Goal: Find specific page/section: Find specific page/section

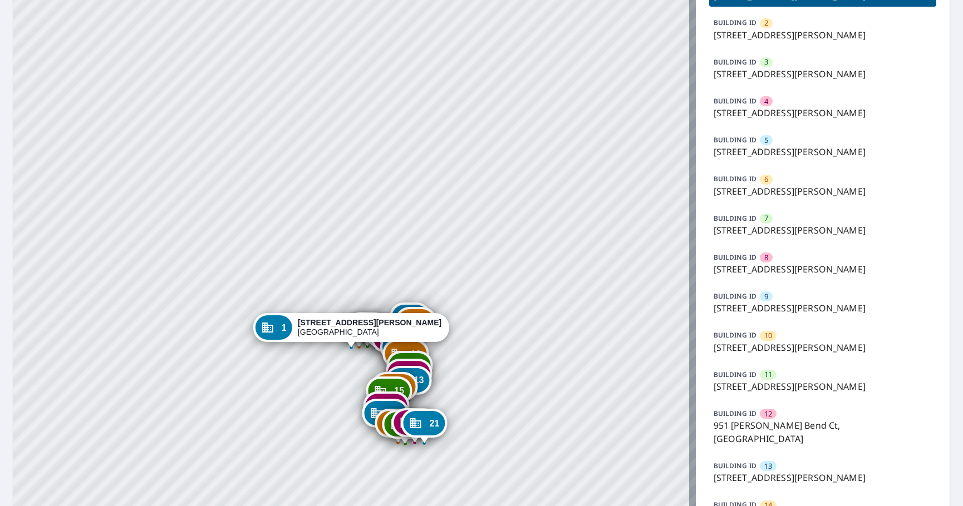
scroll to position [167, 0]
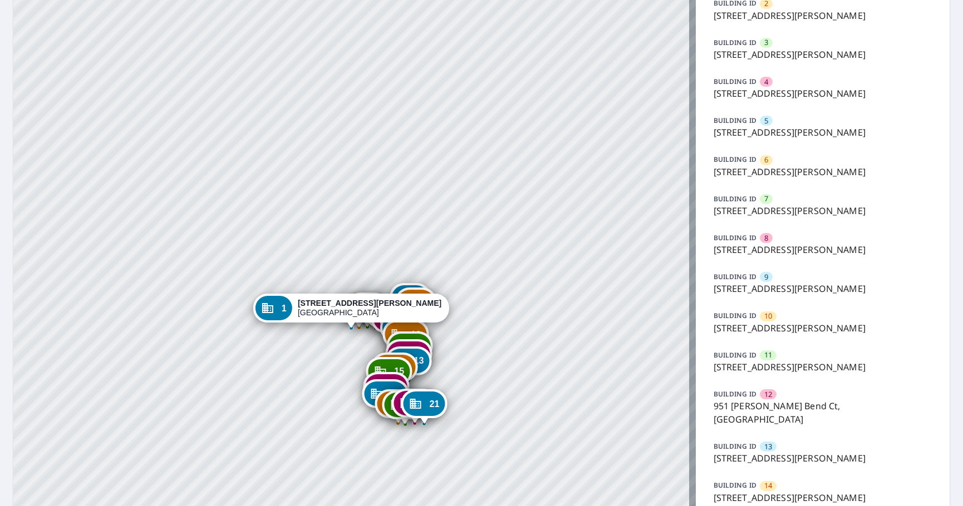
click at [809, 292] on p "[STREET_ADDRESS][PERSON_NAME]" at bounding box center [822, 288] width 219 height 13
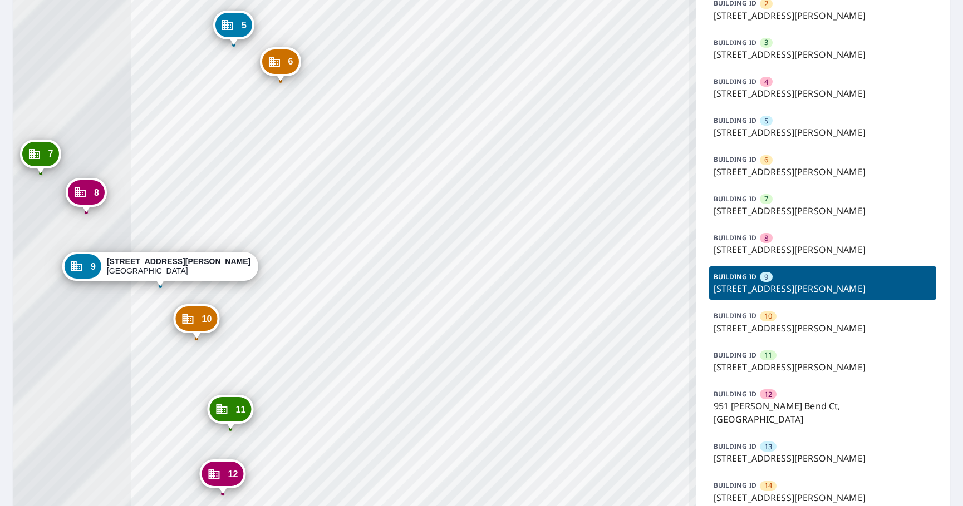
drag, startPoint x: 319, startPoint y: 339, endPoint x: 610, endPoint y: 314, distance: 292.1
click at [610, 314] on div "1 915 Hanna Bend Ct Manchester, MO 63021 2 919 Hanna Bend Ct Manchester, MO 630…" at bounding box center [354, 337] width 682 height 909
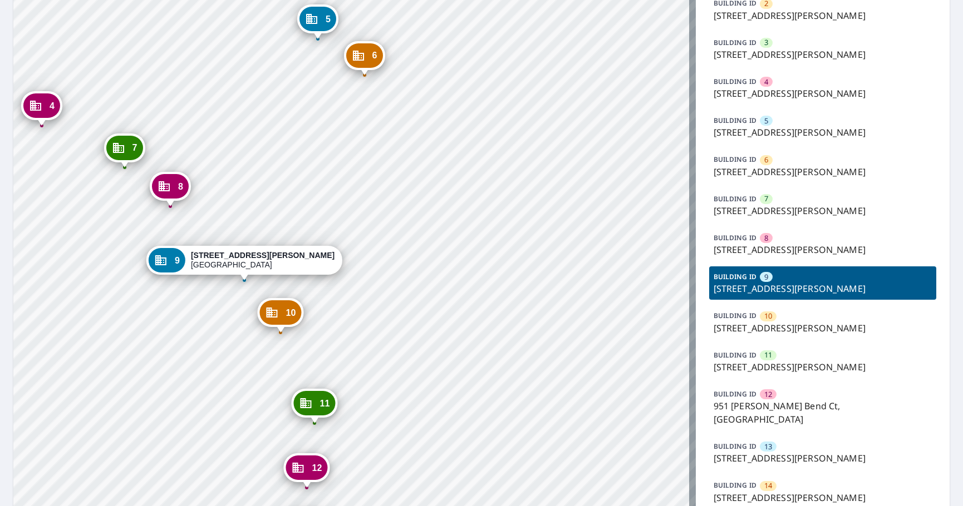
click at [442, 305] on div "1 915 Hanna Bend Ct Manchester, MO 63021 2 919 Hanna Bend Ct Manchester, MO 630…" at bounding box center [354, 337] width 682 height 909
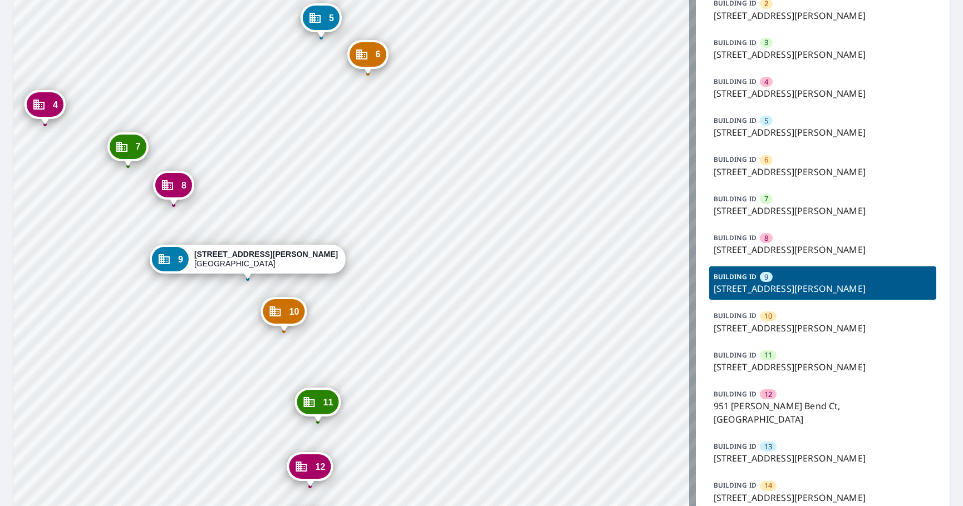
drag, startPoint x: 922, startPoint y: 75, endPoint x: 913, endPoint y: 78, distance: 10.0
click at [922, 76] on div "BUILDING ID 4 [STREET_ADDRESS][PERSON_NAME]" at bounding box center [823, 87] width 228 height 33
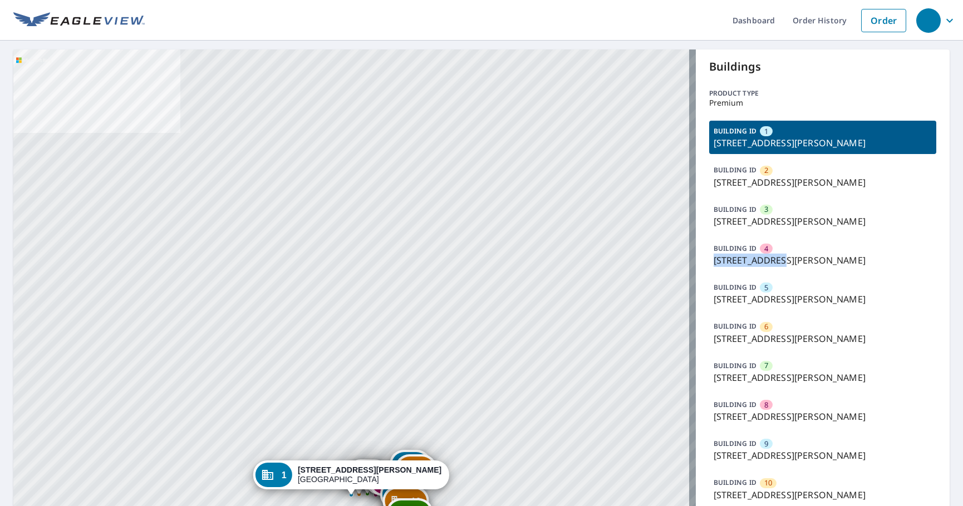
click at [778, 253] on div "BUILDING ID 4 [STREET_ADDRESS][PERSON_NAME]" at bounding box center [823, 254] width 228 height 33
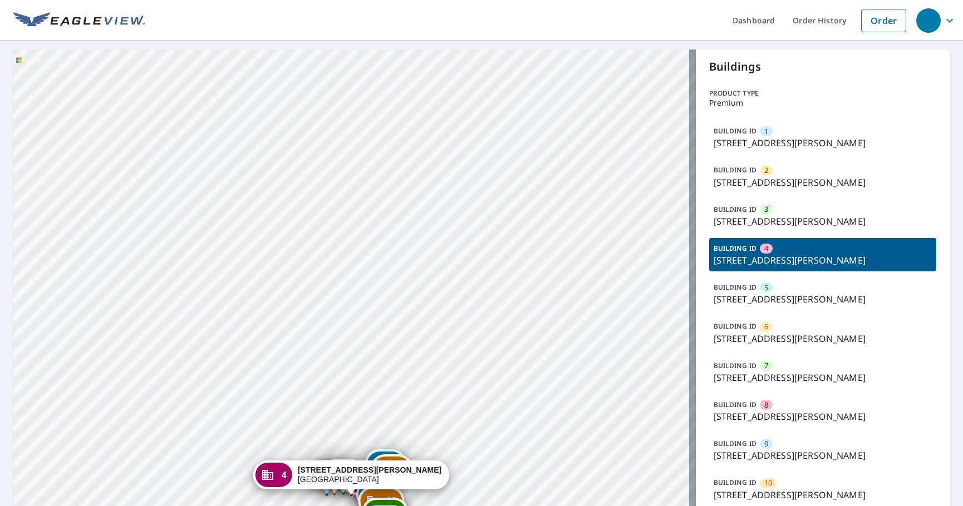
click at [803, 255] on p "[STREET_ADDRESS][PERSON_NAME]" at bounding box center [822, 260] width 219 height 13
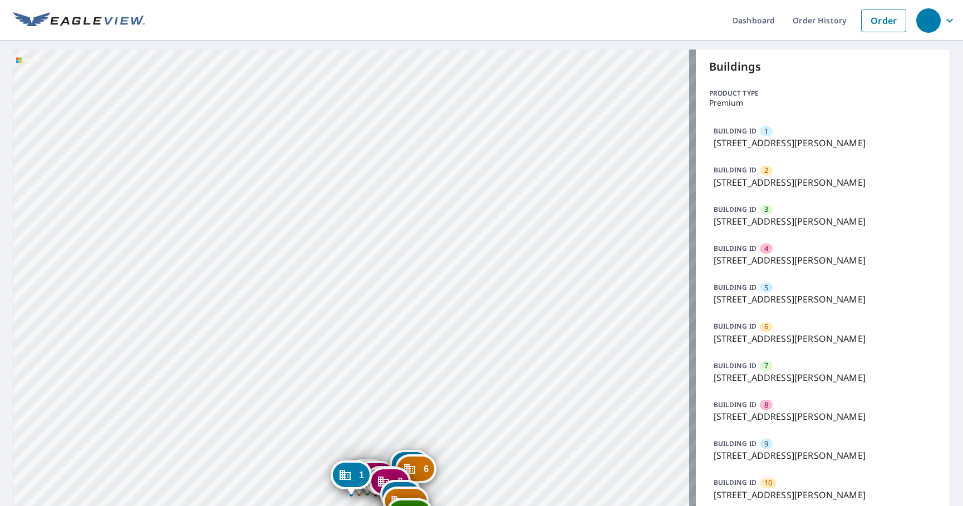
click at [799, 256] on p "[STREET_ADDRESS][PERSON_NAME]" at bounding box center [822, 260] width 219 height 13
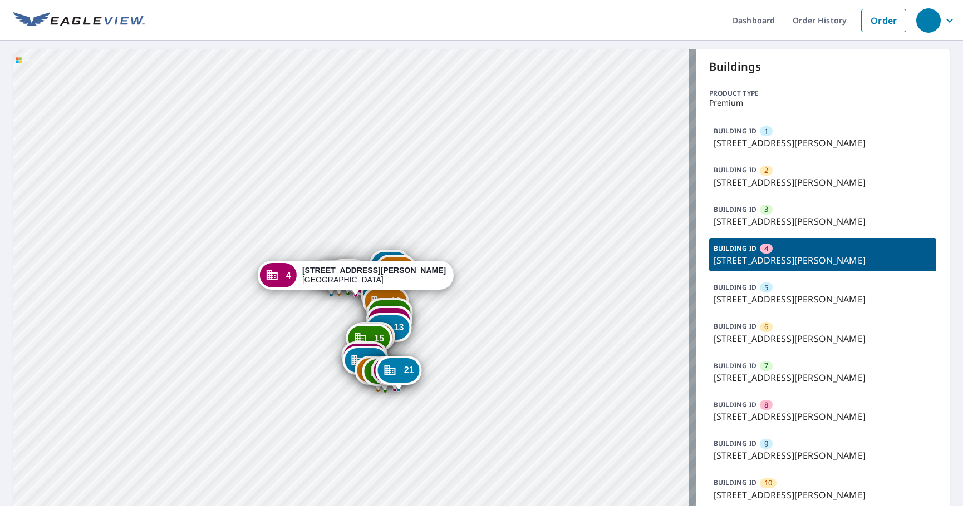
drag, startPoint x: 547, startPoint y: 355, endPoint x: 543, endPoint y: 239, distance: 115.8
click at [543, 239] on div "1 [STREET_ADDRESS][PERSON_NAME] 2 [STREET_ADDRESS][PERSON_NAME] 3 [STREET_ADDRE…" at bounding box center [354, 504] width 682 height 909
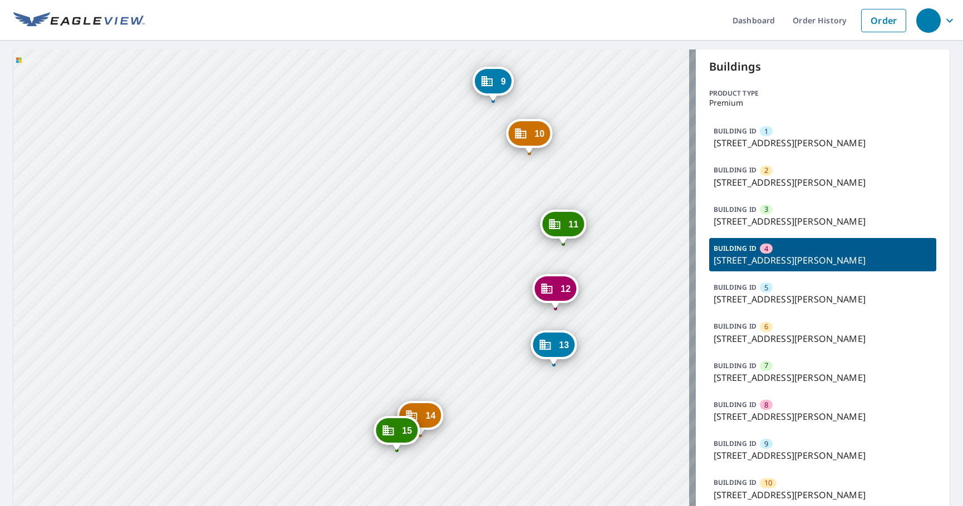
drag, startPoint x: 298, startPoint y: 386, endPoint x: 294, endPoint y: 86, distance: 300.5
click at [294, 86] on div "1 [STREET_ADDRESS][PERSON_NAME] 2 [STREET_ADDRESS][PERSON_NAME] 3 [STREET_ADDRE…" at bounding box center [354, 504] width 682 height 909
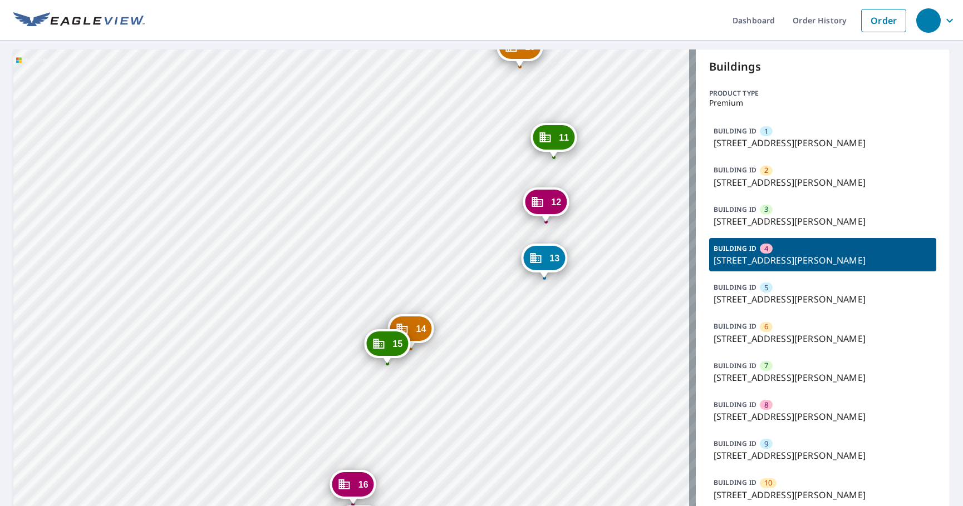
drag, startPoint x: 312, startPoint y: 65, endPoint x: 301, endPoint y: 65, distance: 10.6
click at [310, 65] on div "1 [STREET_ADDRESS][PERSON_NAME] 2 [STREET_ADDRESS][PERSON_NAME] 3 [STREET_ADDRE…" at bounding box center [354, 504] width 682 height 909
click at [245, 104] on div "1 [STREET_ADDRESS][PERSON_NAME] 2 [STREET_ADDRESS][PERSON_NAME] 3 [STREET_ADDRE…" at bounding box center [354, 504] width 682 height 909
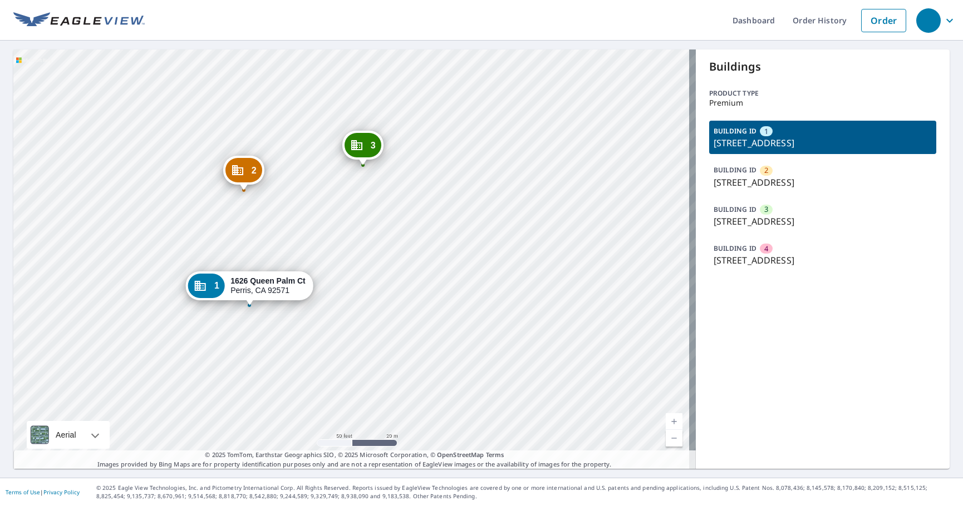
click at [734, 393] on div "Buildings Product type Premium BUILDING ID 1 [STREET_ADDRESS] BUILDING ID 2 [ST…" at bounding box center [822, 259] width 254 height 419
